Goal: Information Seeking & Learning: Learn about a topic

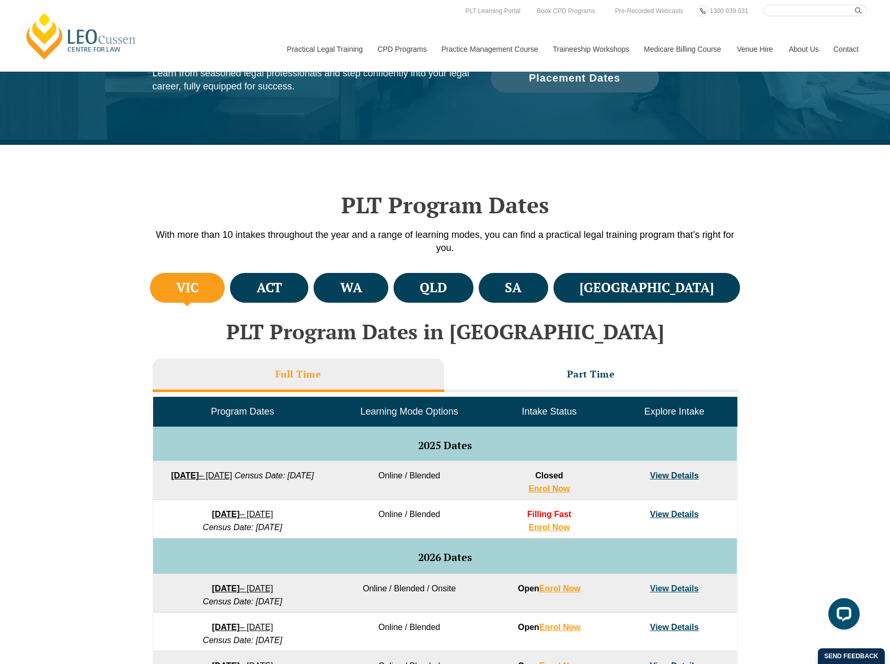
scroll to position [157, 0]
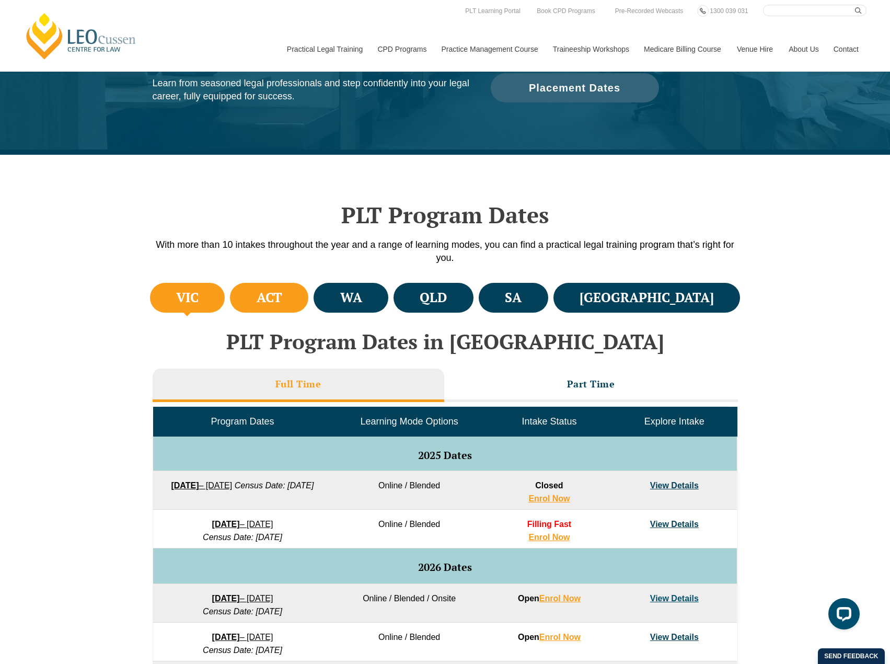
click at [308, 290] on li "ACT" at bounding box center [269, 298] width 78 height 30
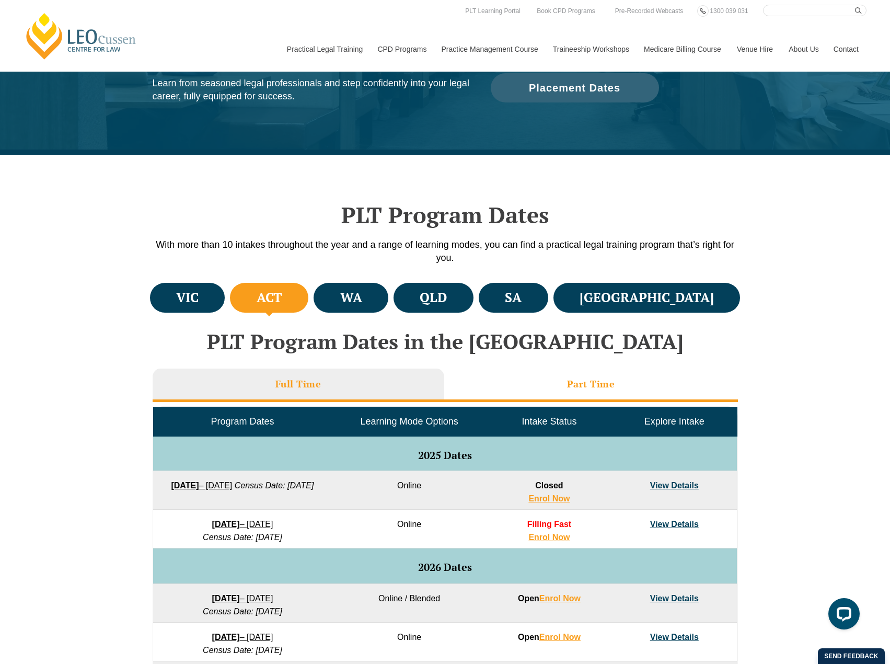
click at [602, 397] on li "Part Time" at bounding box center [591, 385] width 294 height 33
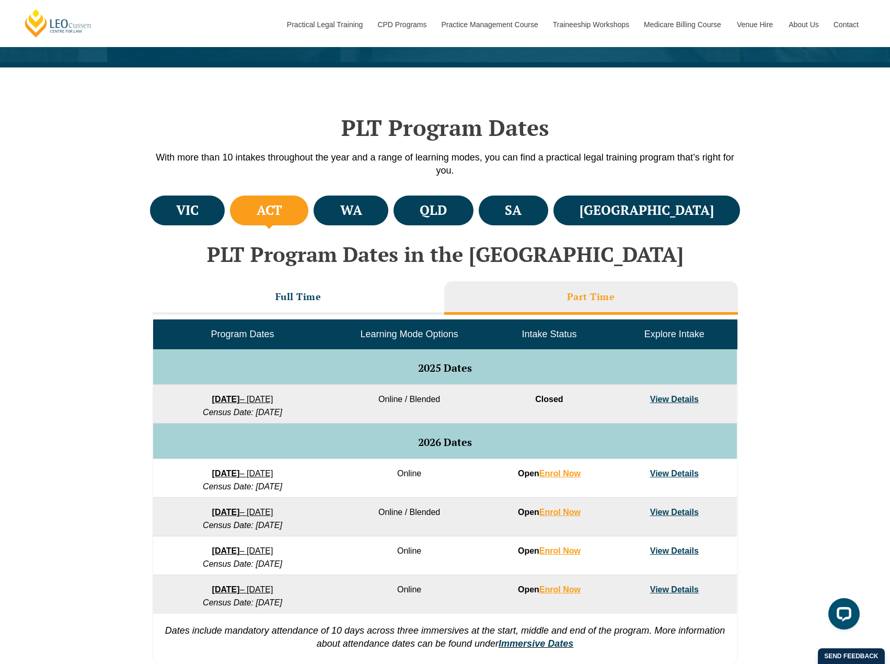
scroll to position [261, 0]
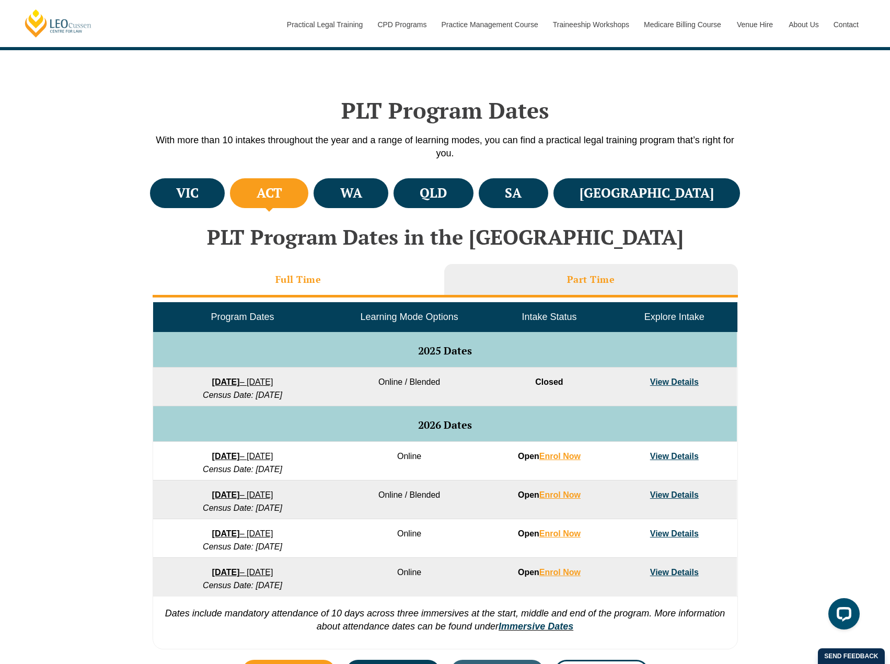
click at [330, 274] on li "Full Time" at bounding box center [299, 280] width 292 height 33
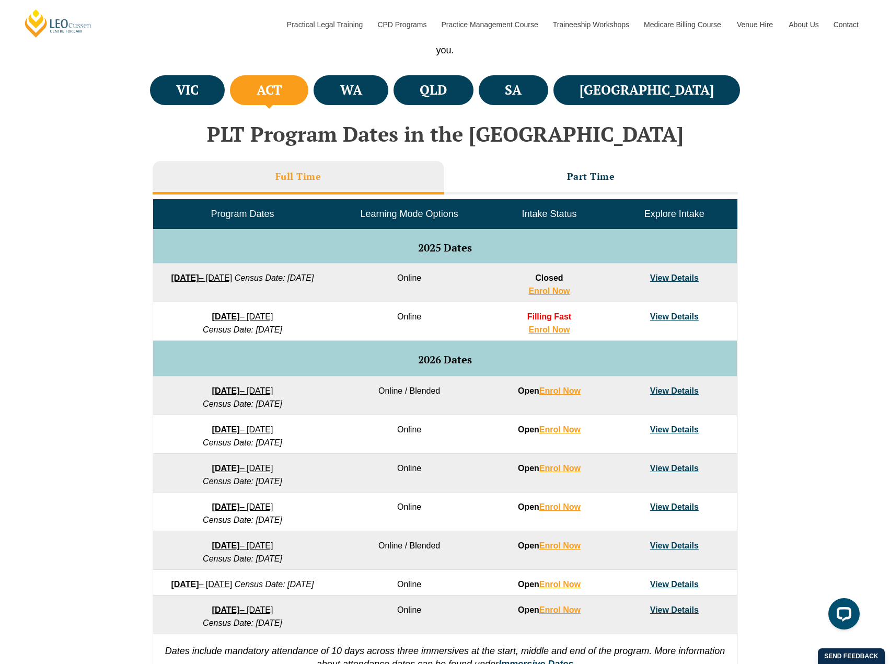
scroll to position [366, 0]
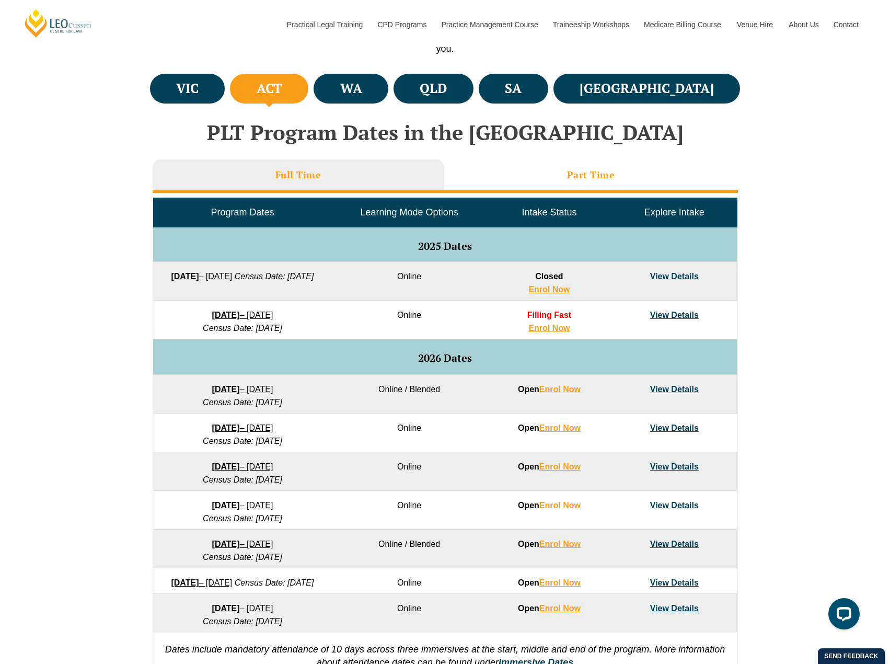
click at [513, 189] on li "Part Time" at bounding box center [591, 175] width 294 height 33
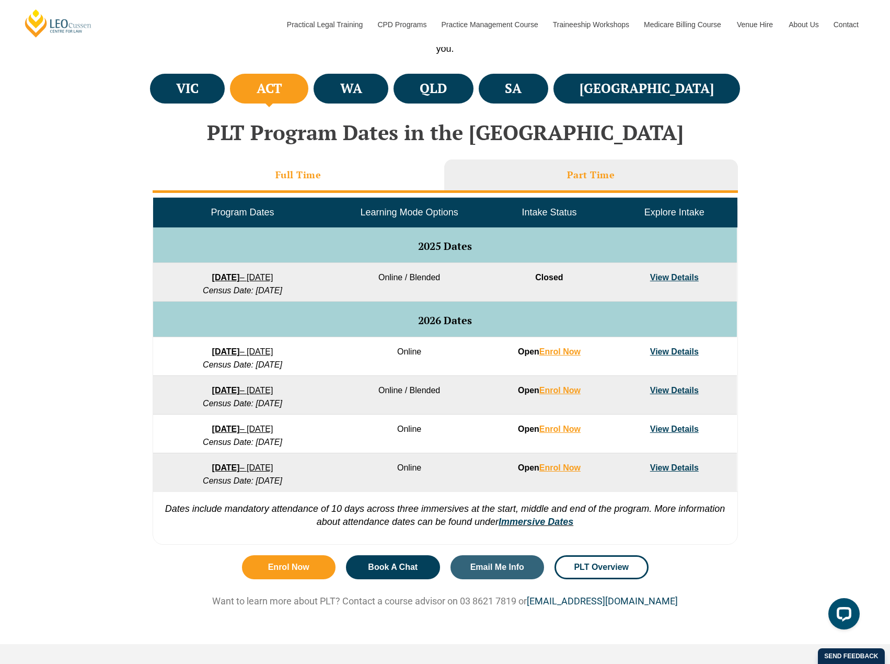
click at [351, 184] on li "Full Time" at bounding box center [299, 175] width 292 height 33
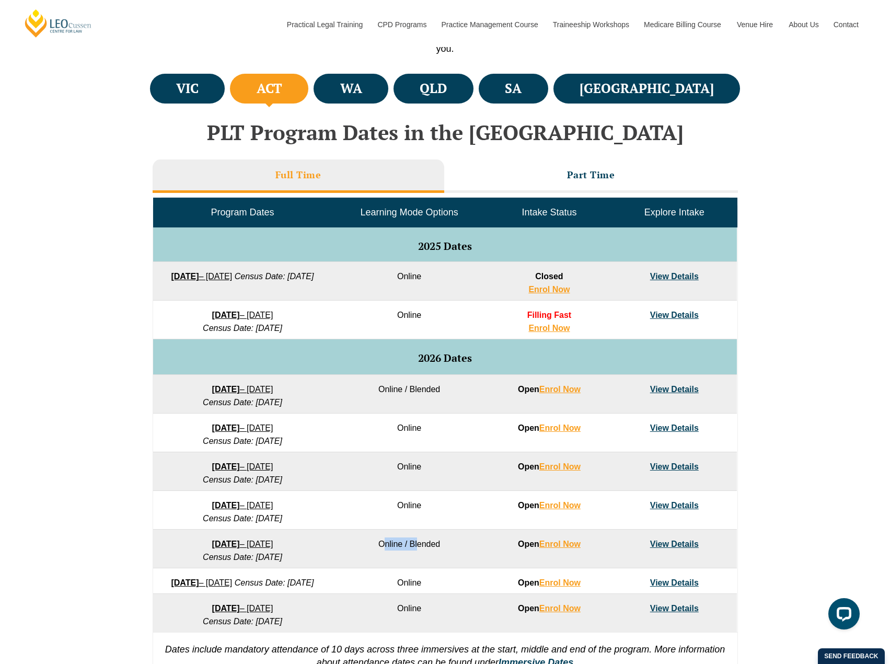
drag, startPoint x: 419, startPoint y: 541, endPoint x: 375, endPoint y: 541, distance: 43.9
click at [376, 541] on td "Online / Blended" at bounding box center [409, 549] width 155 height 39
click at [419, 550] on td "Online / Blended" at bounding box center [409, 549] width 155 height 39
drag, startPoint x: 437, startPoint y: 545, endPoint x: 382, endPoint y: 544, distance: 54.9
click at [382, 544] on td "Online / Blended" at bounding box center [409, 549] width 155 height 39
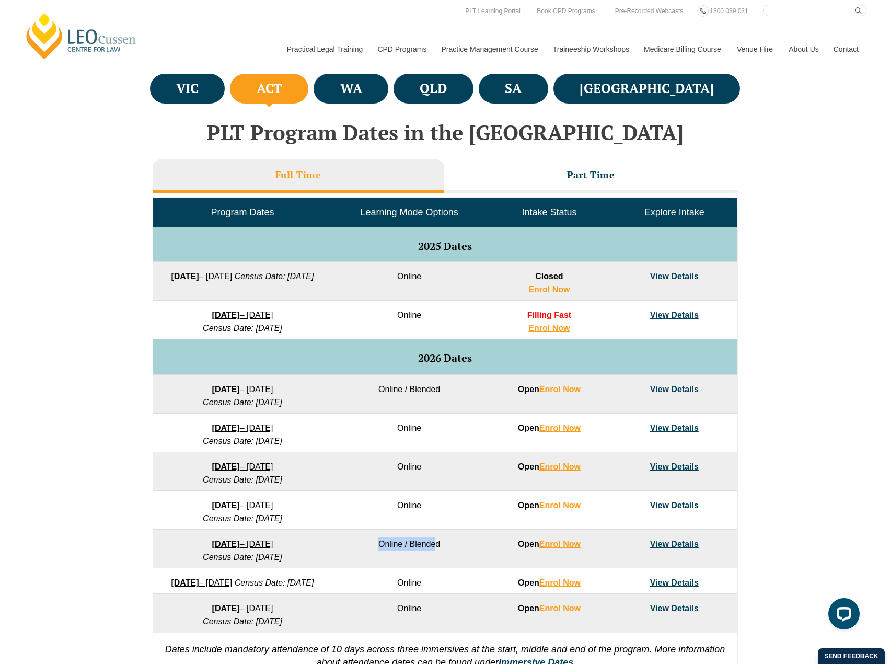
click at [362, 551] on td "Online / Blended" at bounding box center [409, 549] width 155 height 39
click at [362, 550] on td "Online / Blended" at bounding box center [409, 549] width 155 height 39
click at [839, 296] on div "VIC ACT WA QLD SA NSW PLT Program Dates in Victoria Full Time Part Time Program…" at bounding box center [445, 381] width 890 height 620
click at [822, 366] on div "VIC ACT WA QLD SA NSW PLT Program Dates in Victoria Full Time Part Time Program…" at bounding box center [445, 381] width 890 height 620
click at [760, 350] on div "VIC ACT WA QLD SA NSW PLT Program Dates in Victoria Full Time Part Time Program…" at bounding box center [445, 381] width 890 height 620
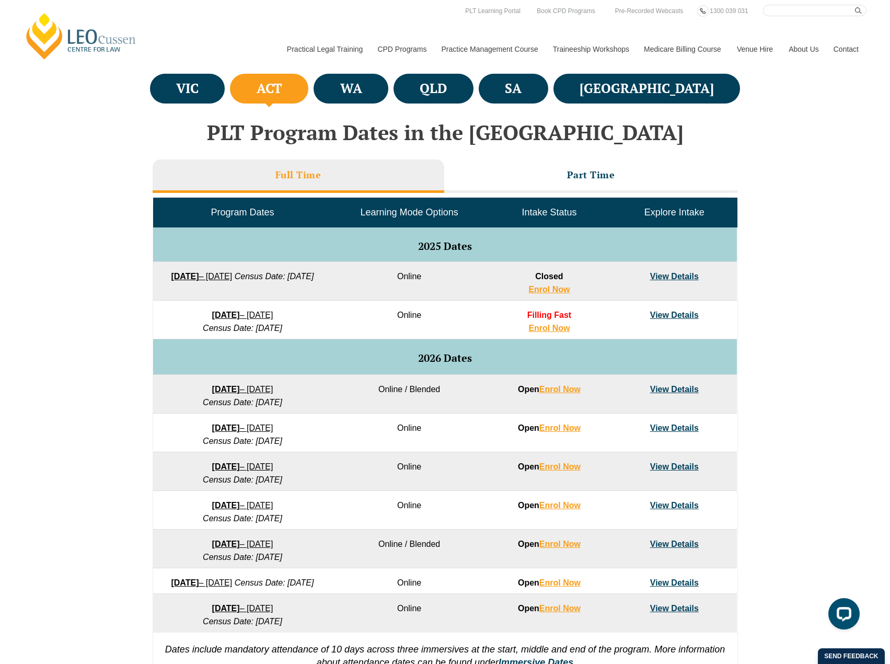
click at [796, 177] on div "VIC ACT WA QLD SA NSW PLT Program Dates in Victoria Full Time Part Time Program…" at bounding box center [445, 381] width 890 height 620
